Goal: Navigation & Orientation: Find specific page/section

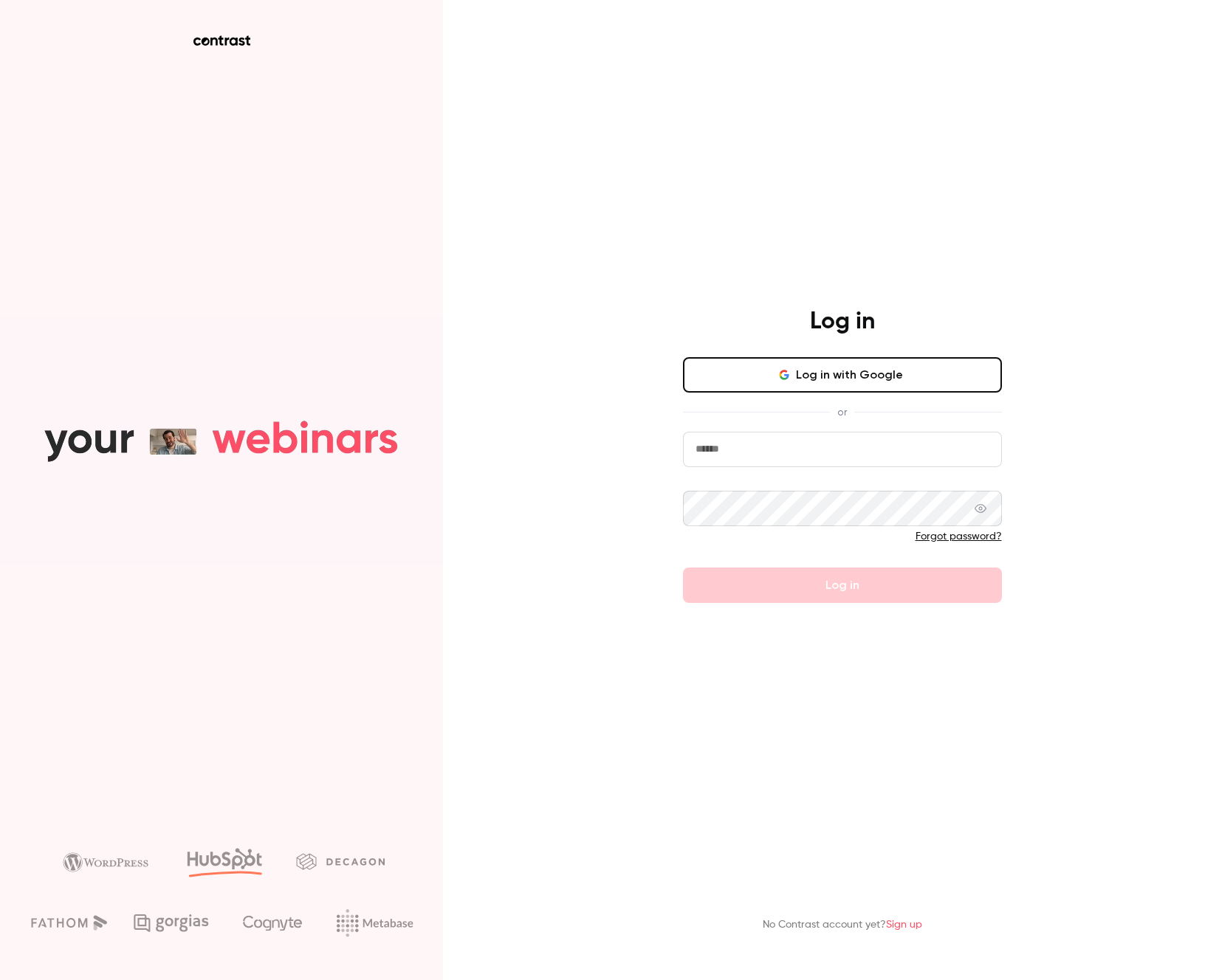
click at [1001, 454] on input "email" at bounding box center [842, 449] width 319 height 35
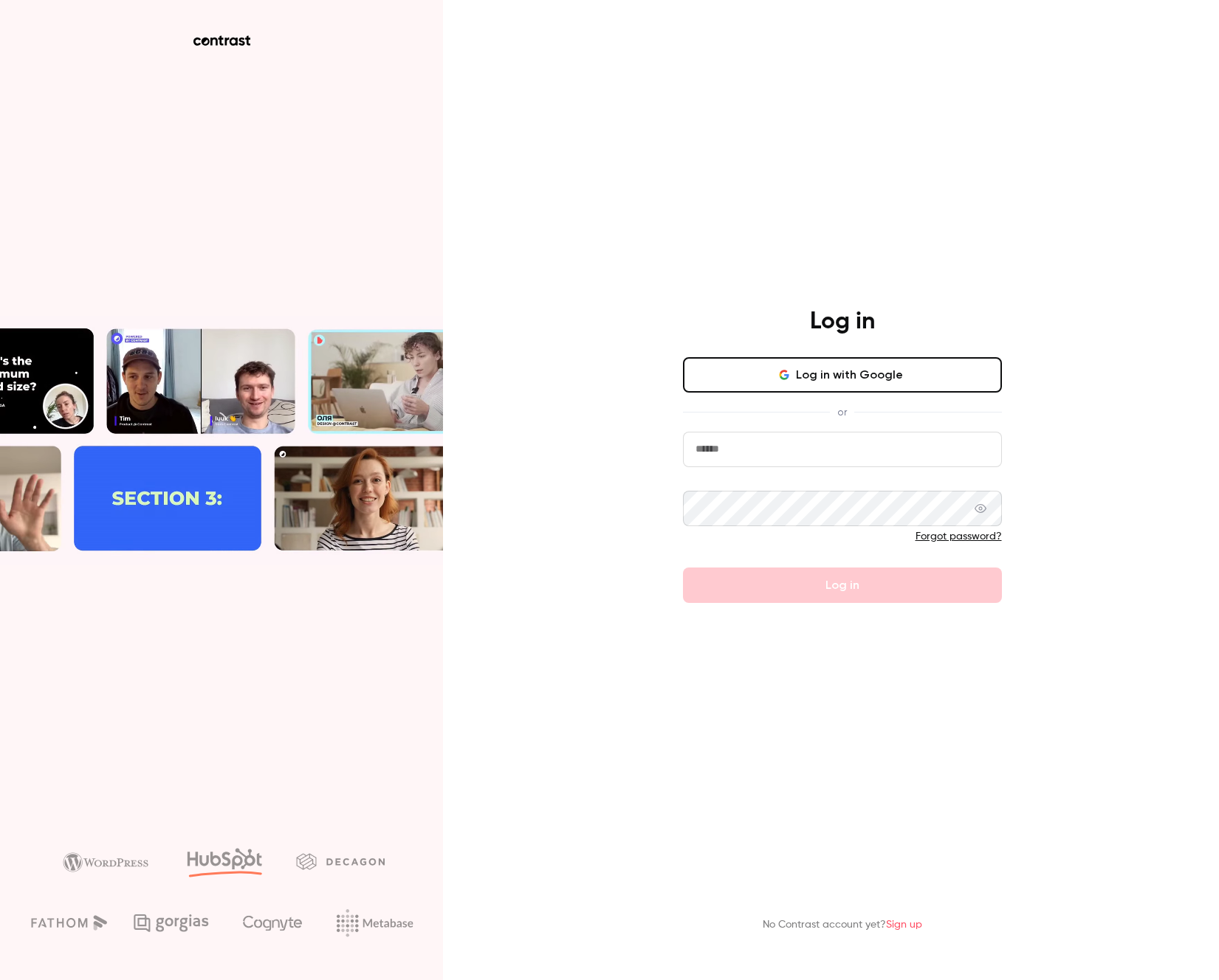
click at [683, 467] on div at bounding box center [683, 467] width 0 height 0
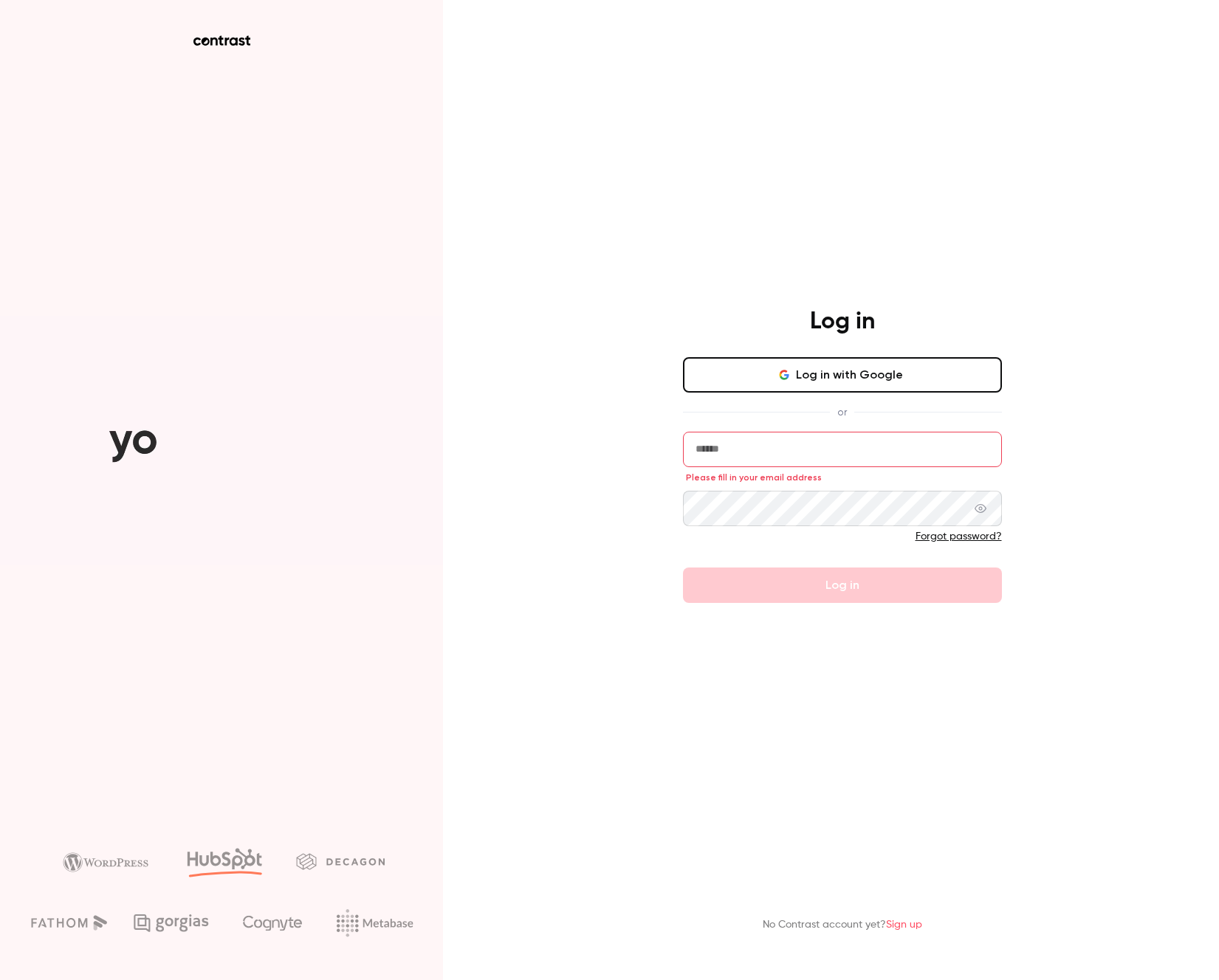
click at [1030, 450] on div "Log in Log in with Google or Please fill in your email address Forgot password?…" at bounding box center [841, 454] width 384 height 296
click at [886, 365] on button "Log in with Google" at bounding box center [842, 374] width 319 height 35
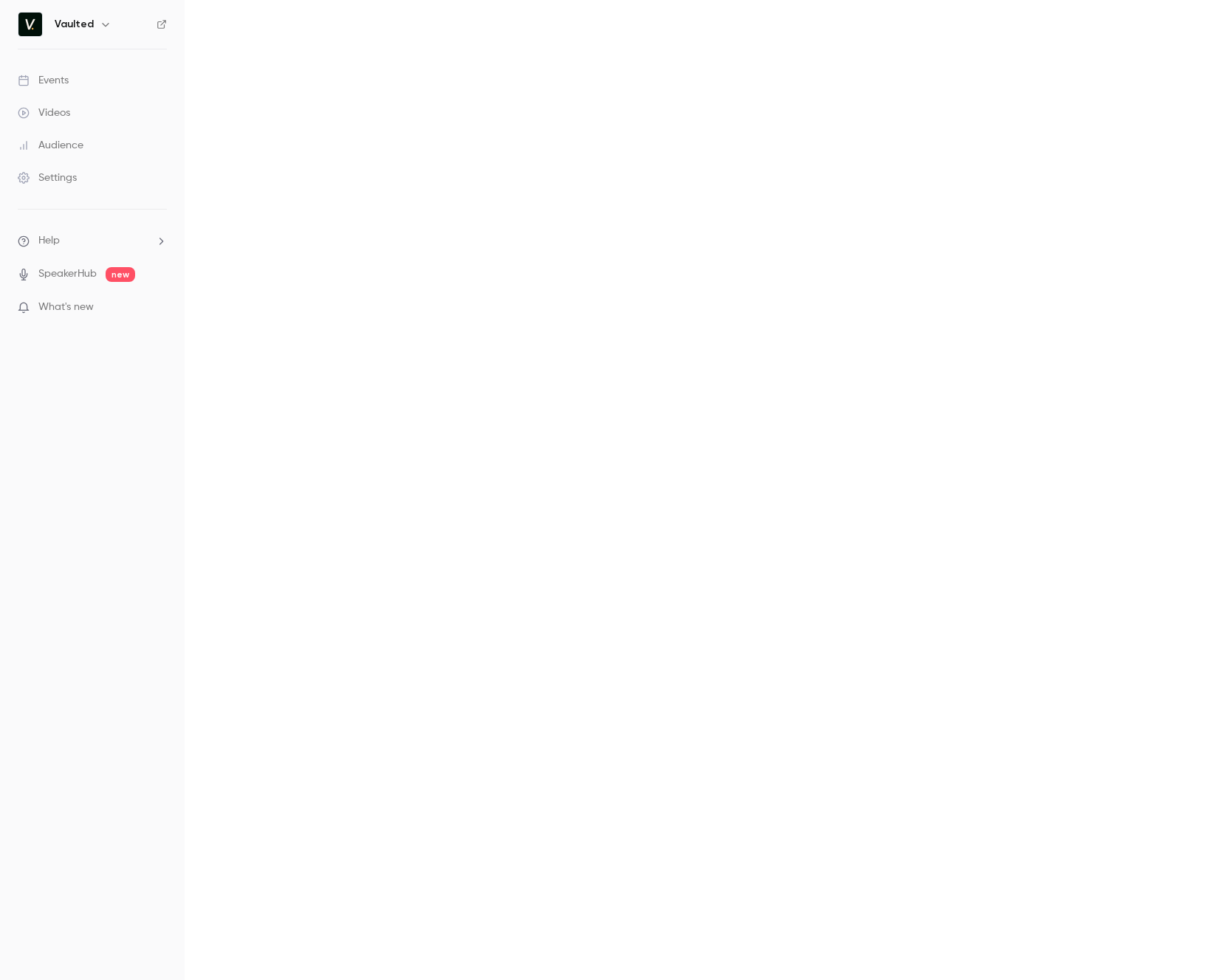
click at [509, 300] on main at bounding box center [702, 490] width 1035 height 980
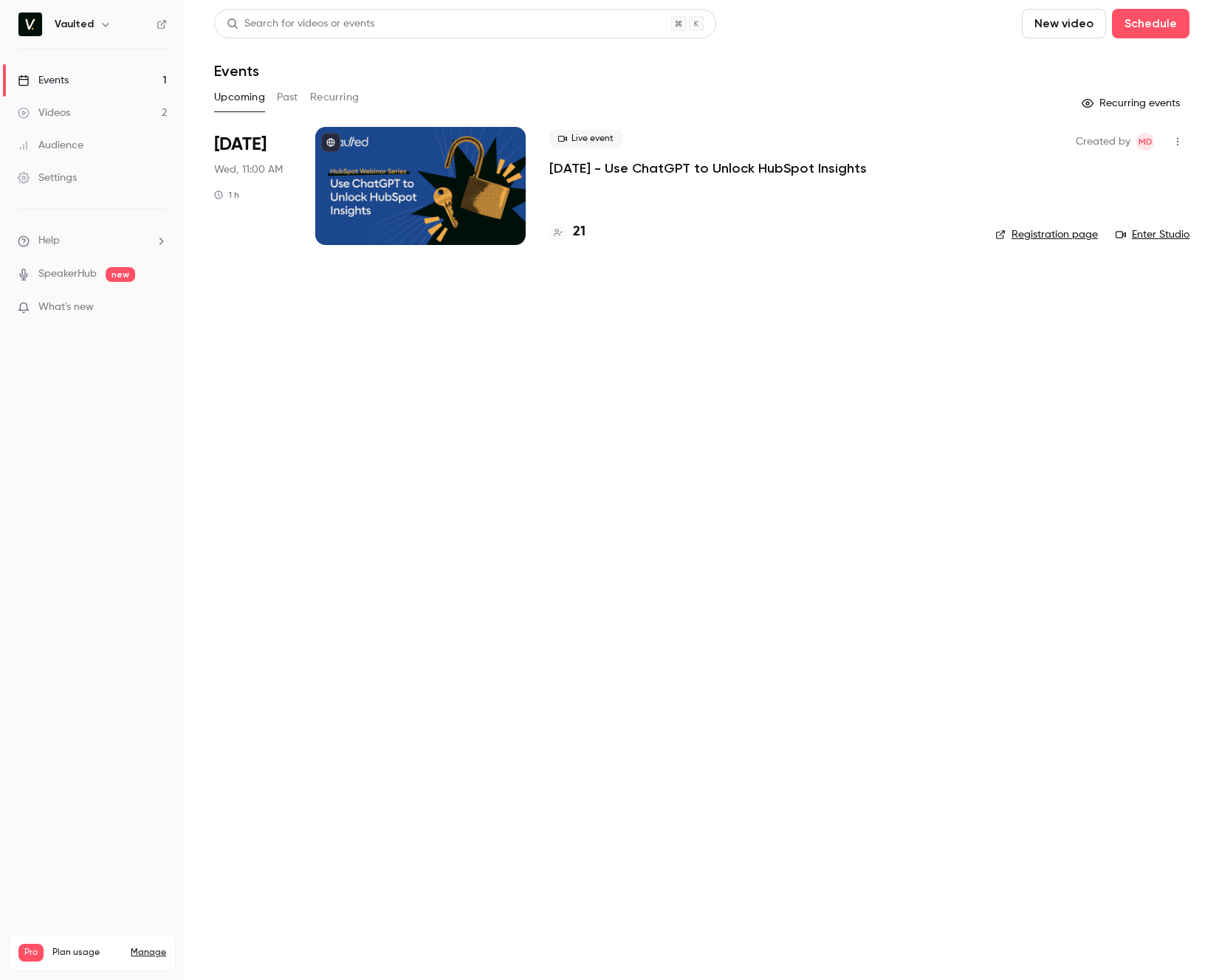
click at [630, 320] on main "Search for videos or events New video Schedule Events Upcoming Past Recurring R…" at bounding box center [702, 490] width 1035 height 980
click at [866, 402] on main "Search for videos or events New video Schedule Events Upcoming Past Recurring R…" at bounding box center [702, 490] width 1035 height 980
click at [1144, 233] on link "Enter Studio" at bounding box center [1153, 234] width 74 height 15
click at [239, 655] on main "Search for videos or events New video Schedule Events Upcoming Past Recurring R…" at bounding box center [702, 490] width 1035 height 980
